Goal: Information Seeking & Learning: Find specific fact

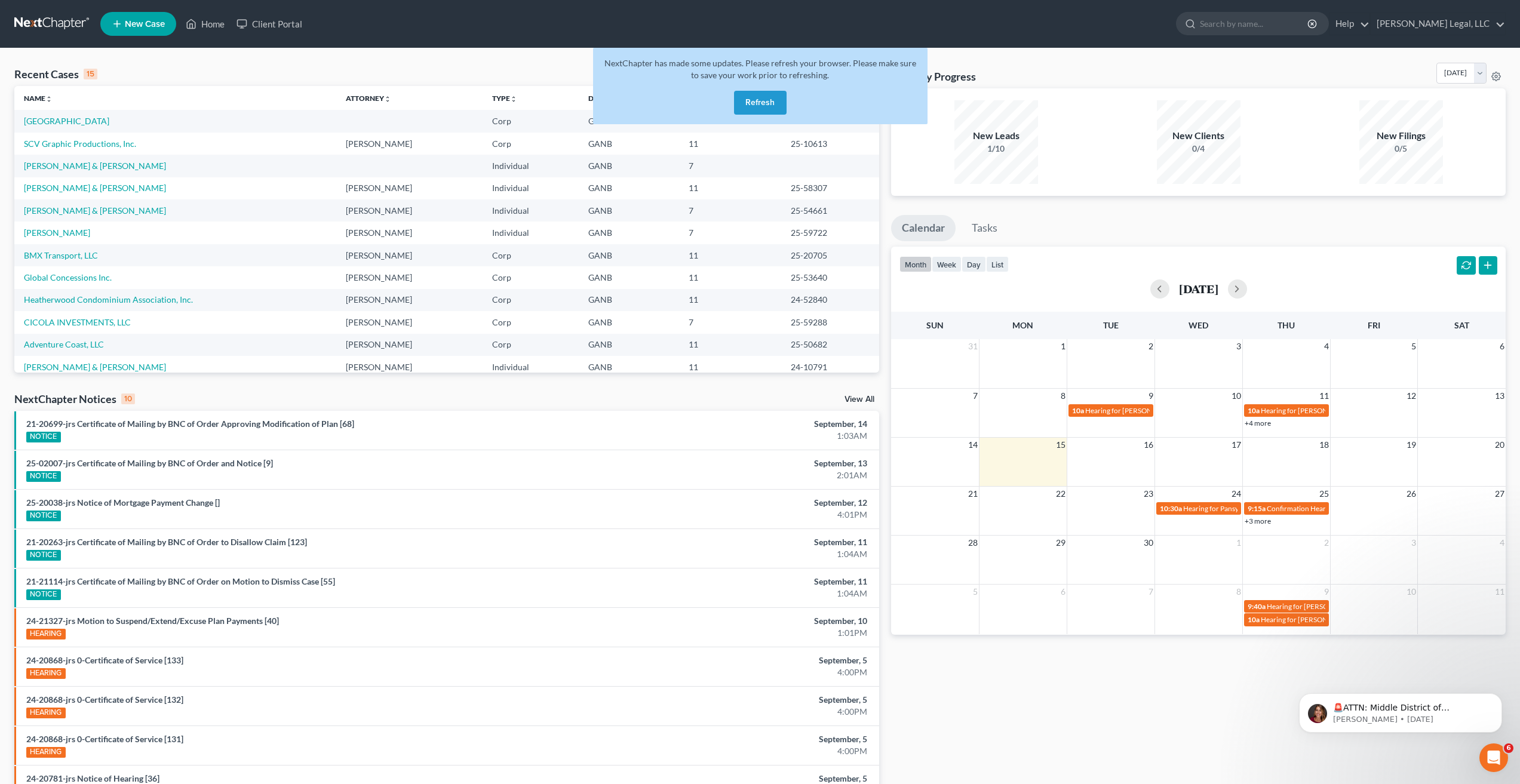
click at [772, 101] on button "Refresh" at bounding box center [760, 102] width 53 height 24
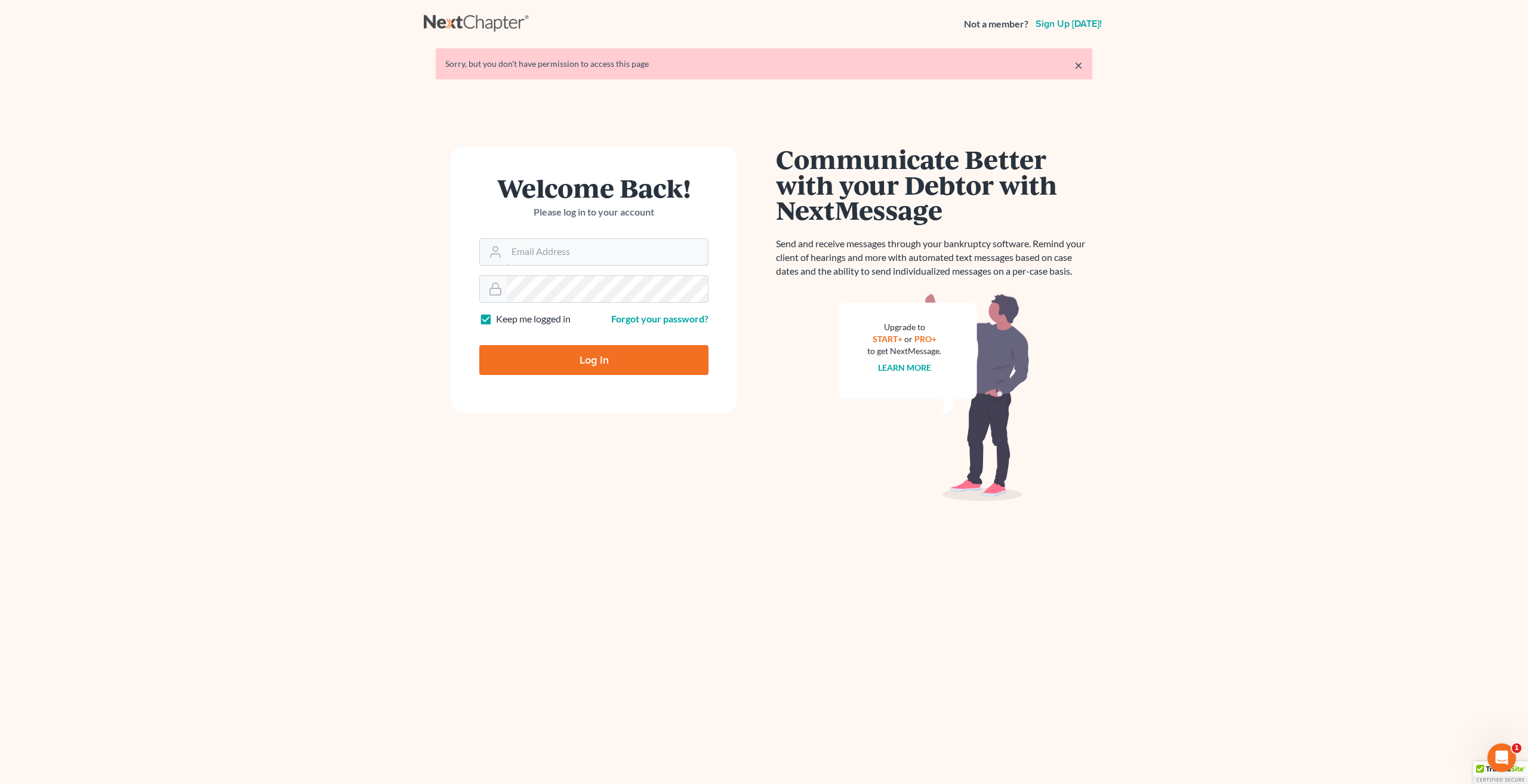
type input "[EMAIL_ADDRESS][DOMAIN_NAME]"
click at [585, 358] on input "Log In" at bounding box center [594, 360] width 229 height 30
type input "Thinking..."
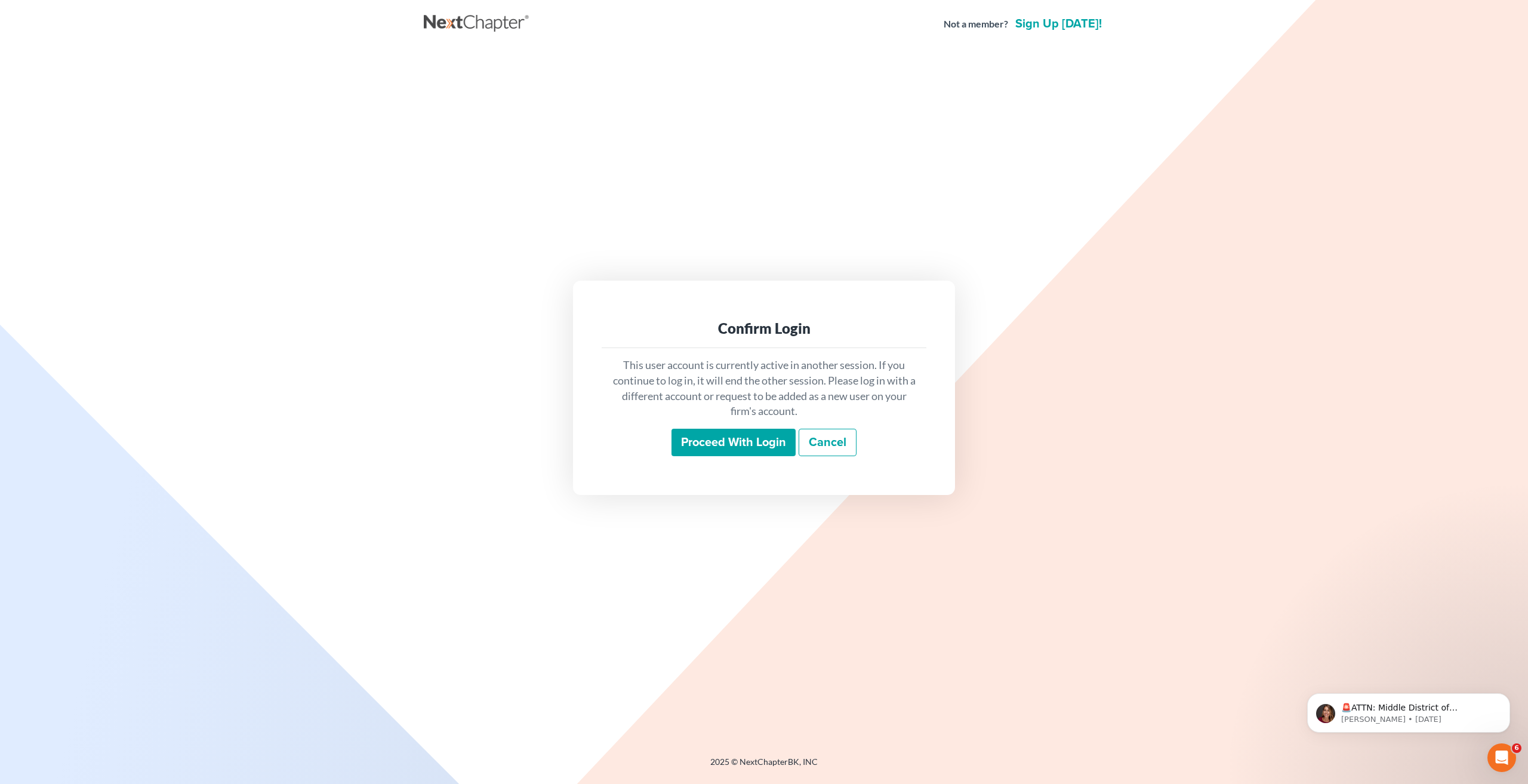
click at [741, 443] on input "Proceed with login" at bounding box center [733, 442] width 124 height 28
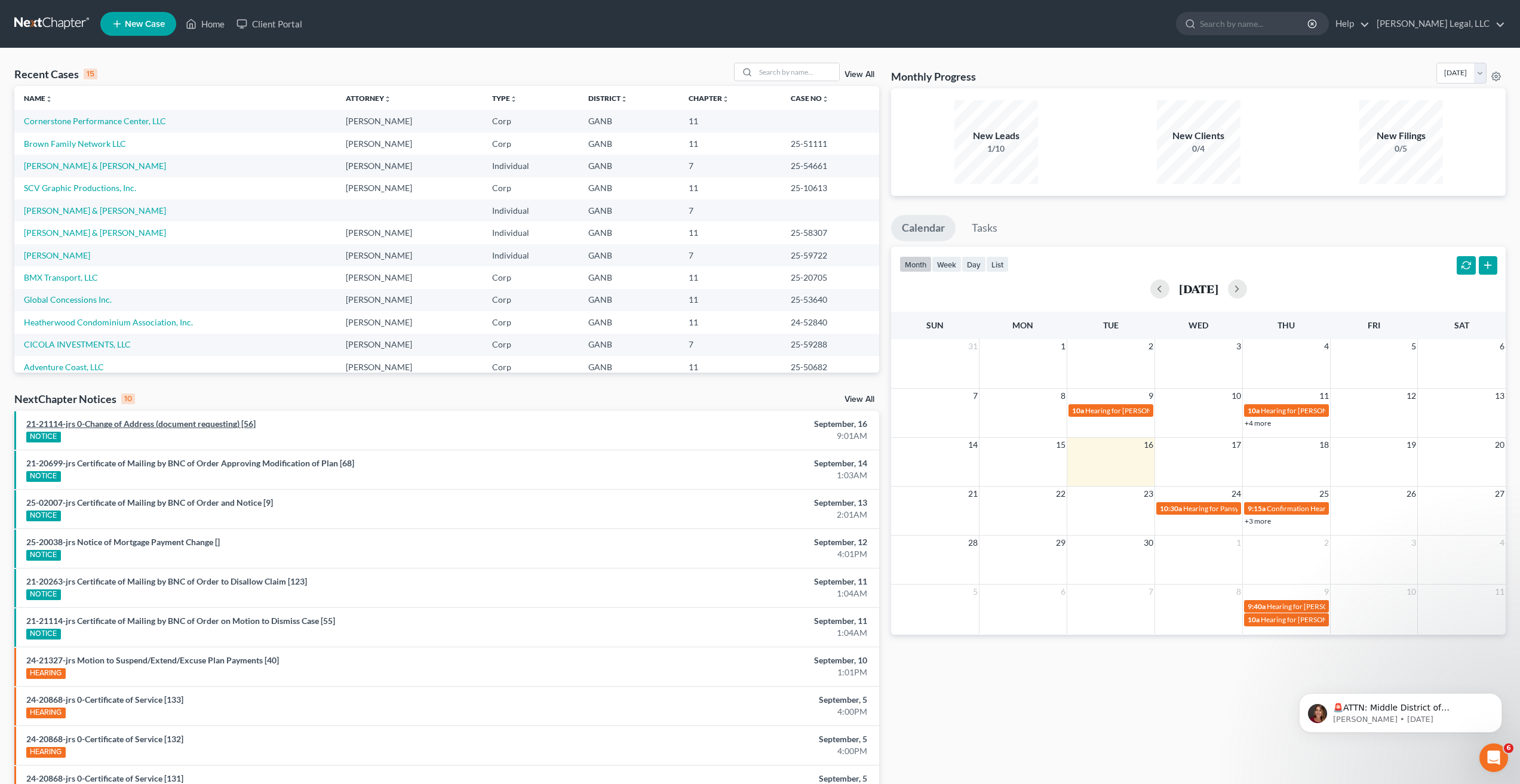
click at [211, 423] on link "21-21114-jrs 0-Change of Address (document requesting) [56]" at bounding box center [140, 423] width 229 height 10
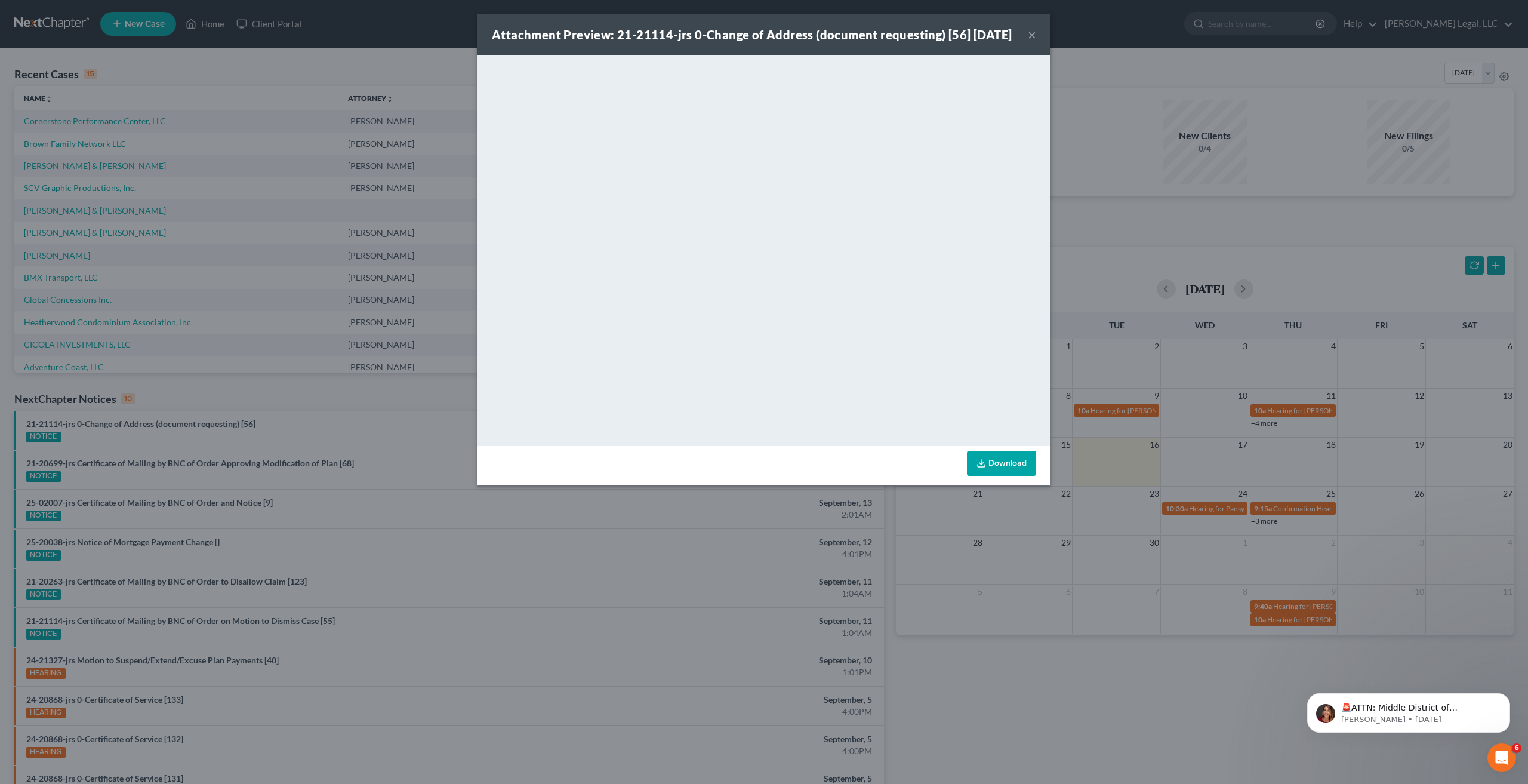
click at [1040, 47] on div "Attachment Preview: 21-21114-jrs 0-Change of Address (document requesting) [56]…" at bounding box center [764, 35] width 573 height 41
click at [1031, 40] on button "×" at bounding box center [1032, 35] width 9 height 14
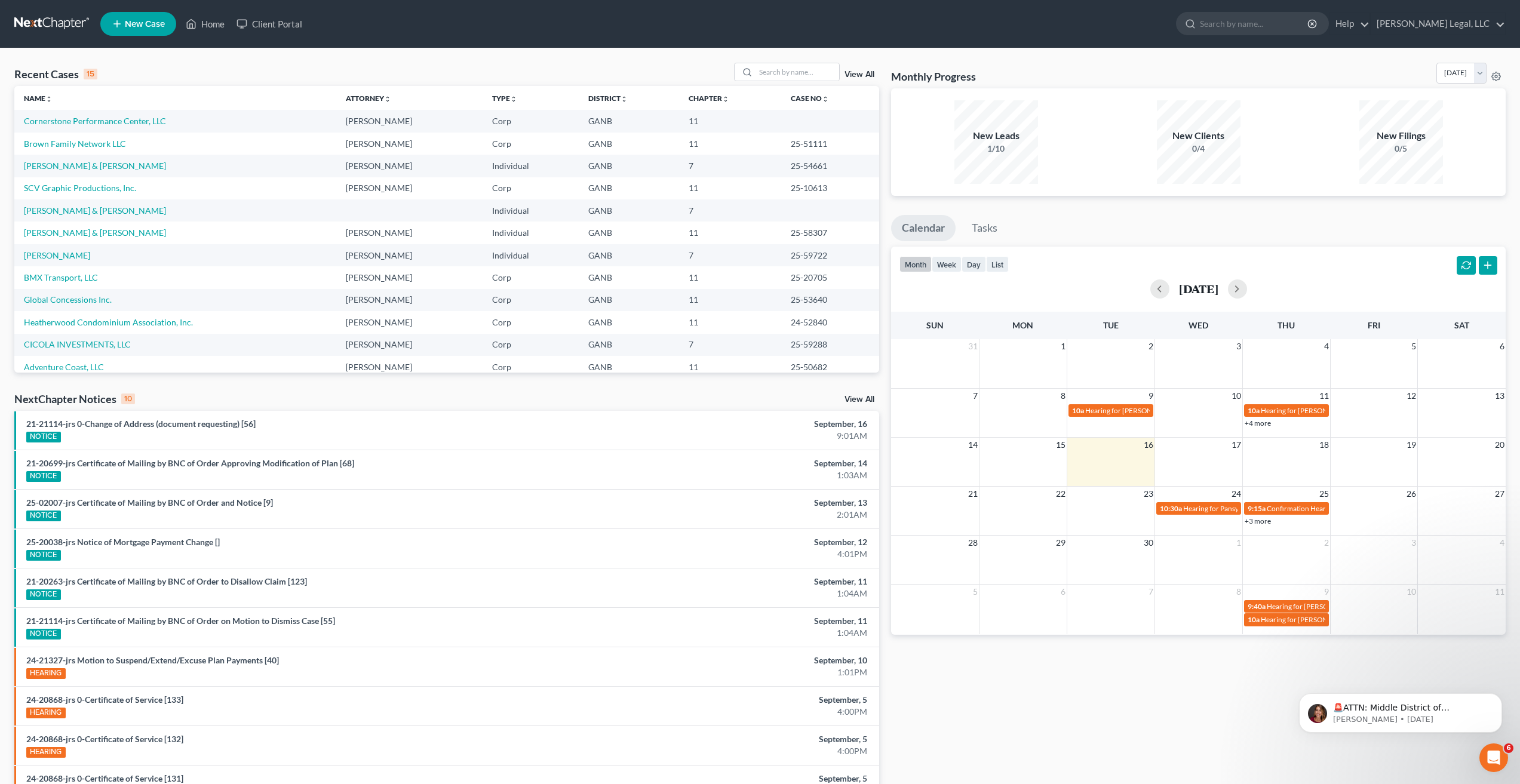
click at [866, 401] on link "View All" at bounding box center [859, 399] width 30 height 9
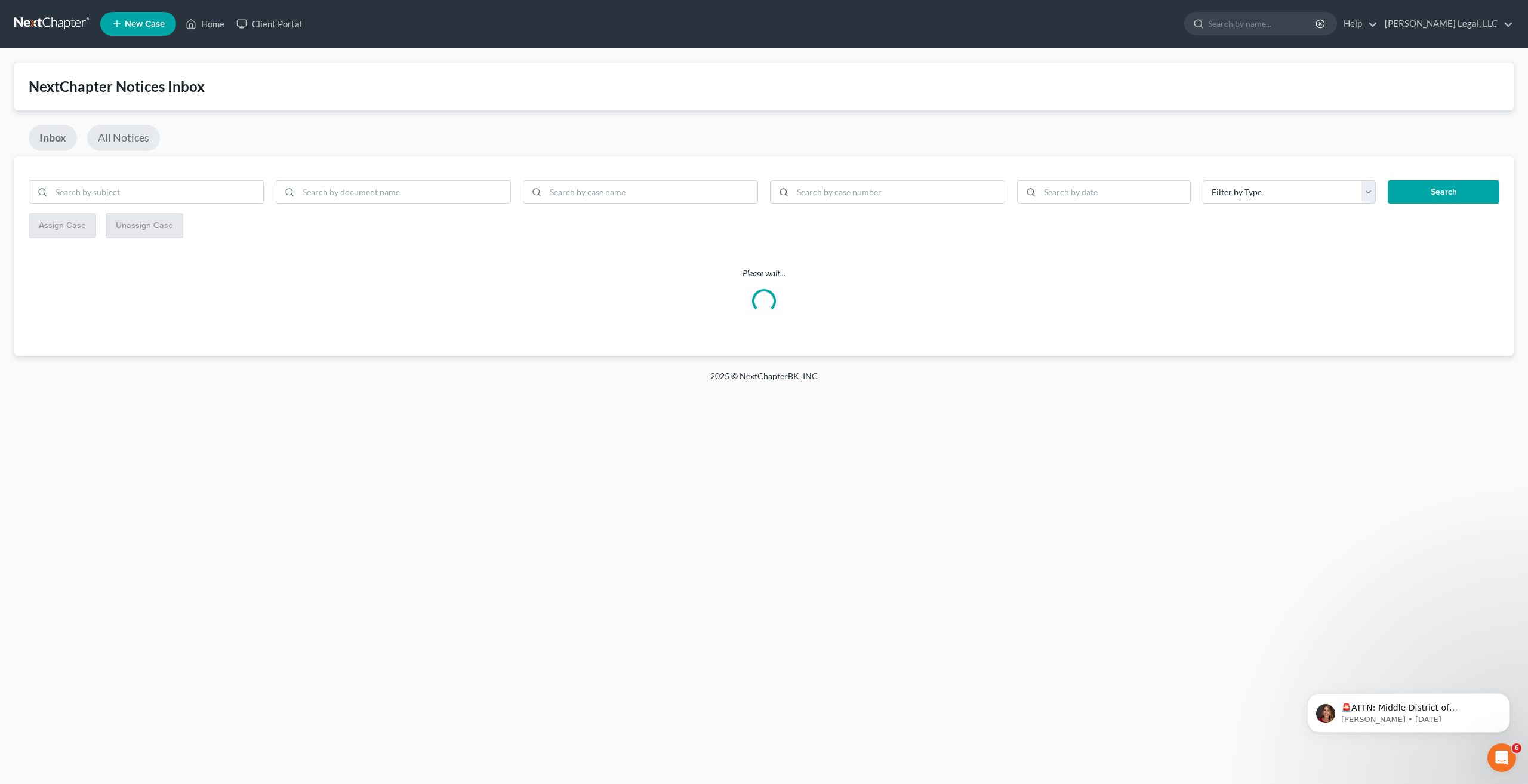
click at [116, 127] on link "All Notices" at bounding box center [123, 138] width 73 height 26
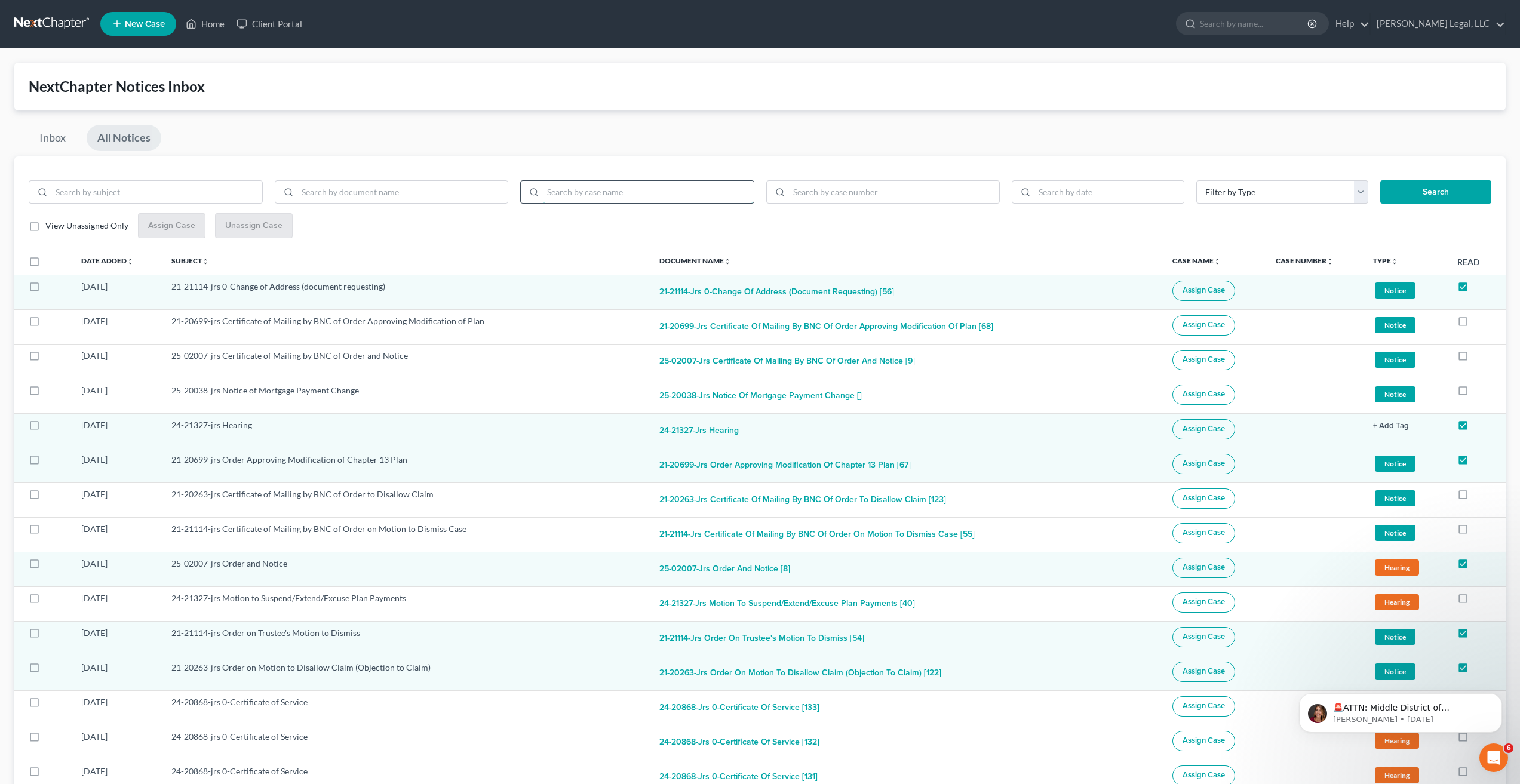
click at [583, 190] on input "search" at bounding box center [648, 192] width 211 height 23
click at [437, 198] on input "search" at bounding box center [402, 192] width 211 height 23
click at [629, 197] on input "search" at bounding box center [648, 192] width 211 height 23
click at [1380, 180] on button "Search" at bounding box center [1435, 192] width 111 height 24
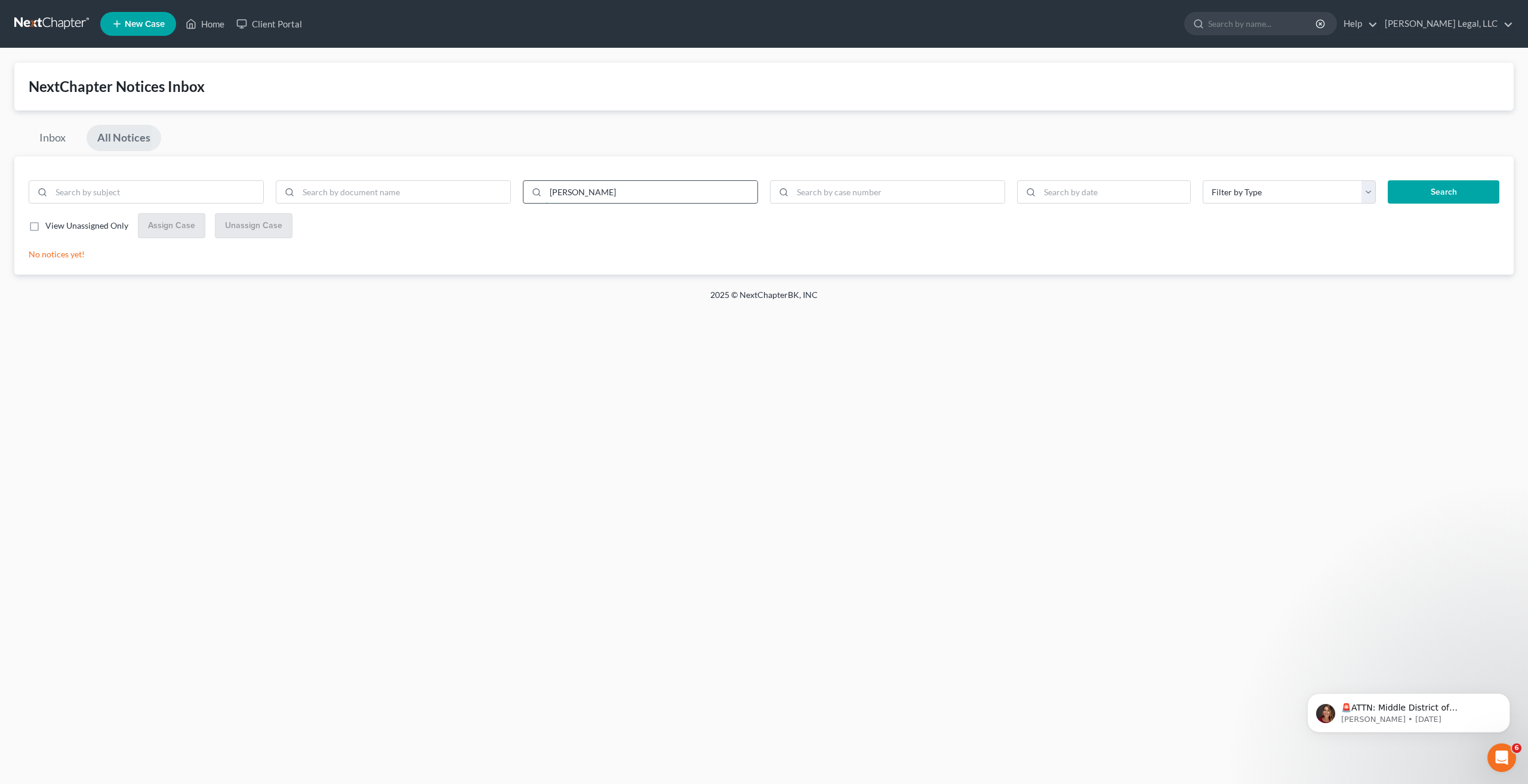
click at [591, 202] on input "krista" at bounding box center [651, 192] width 212 height 23
type input "cd"
click at [1388, 180] on button "Search" at bounding box center [1443, 192] width 112 height 24
click at [606, 188] on input "cd" at bounding box center [651, 192] width 212 height 23
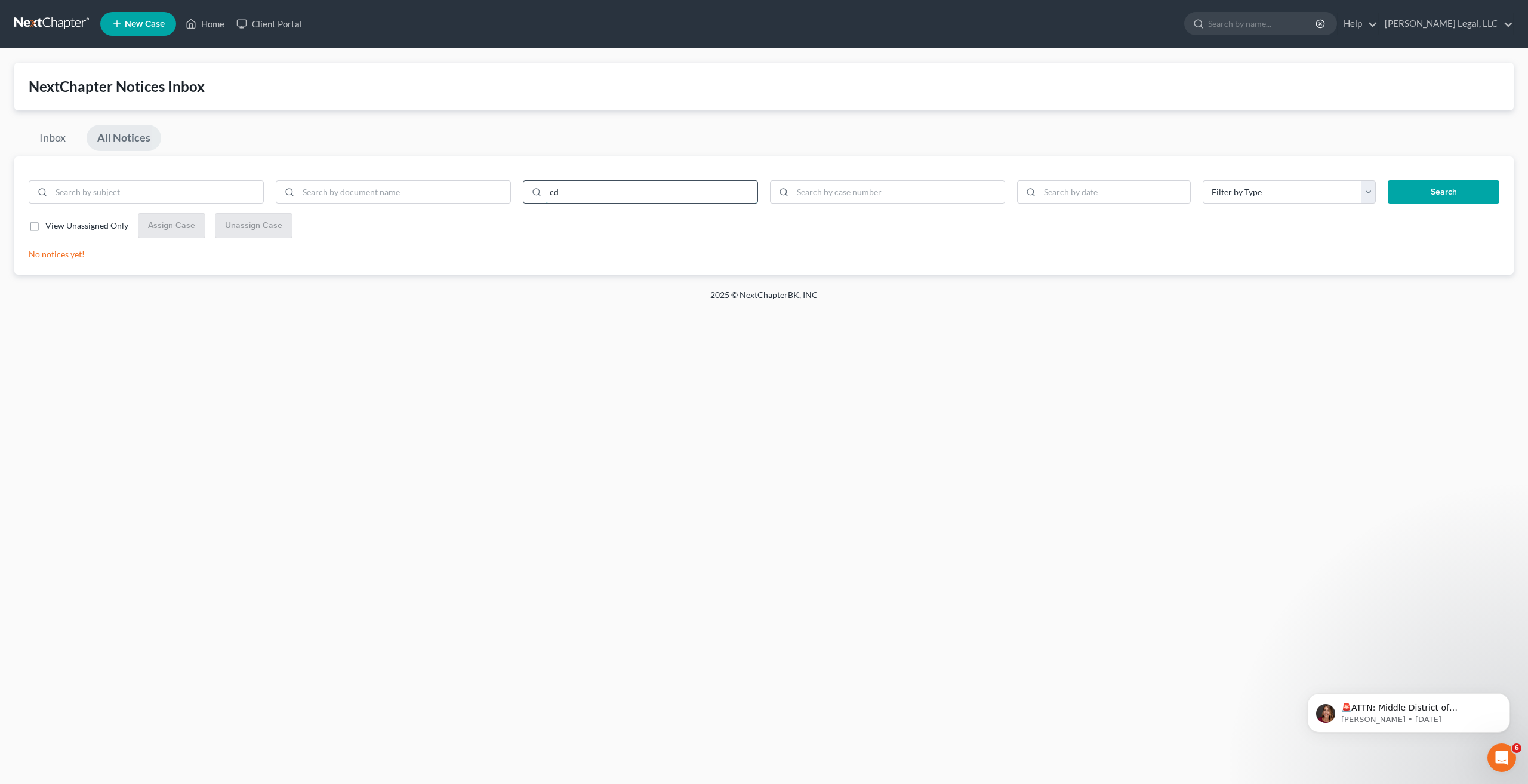
click at [606, 188] on input "cd" at bounding box center [651, 192] width 212 height 23
click at [888, 203] on input "search" at bounding box center [898, 192] width 212 height 23
type input "5"
type input "25-2007"
click at [1388, 180] on button "Search" at bounding box center [1443, 192] width 112 height 24
